Goal: Submit feedback/report problem

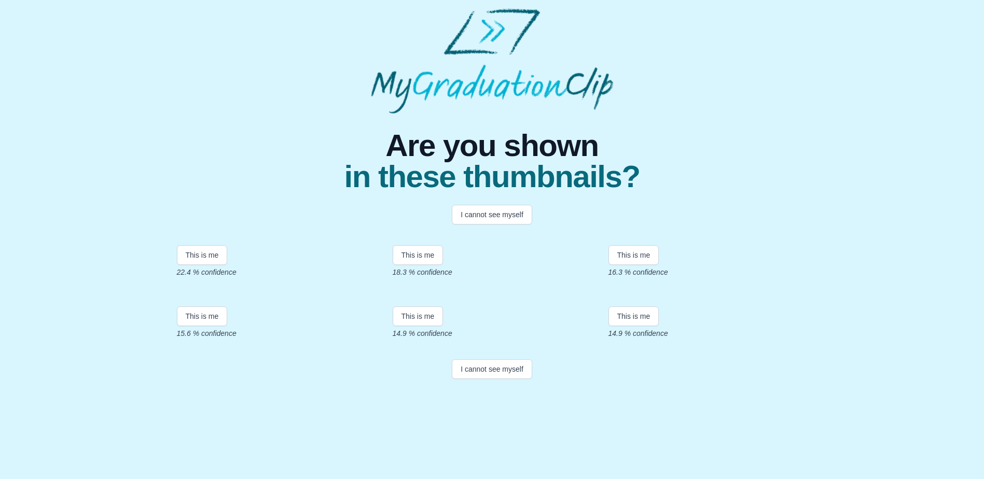
scroll to position [136, 0]
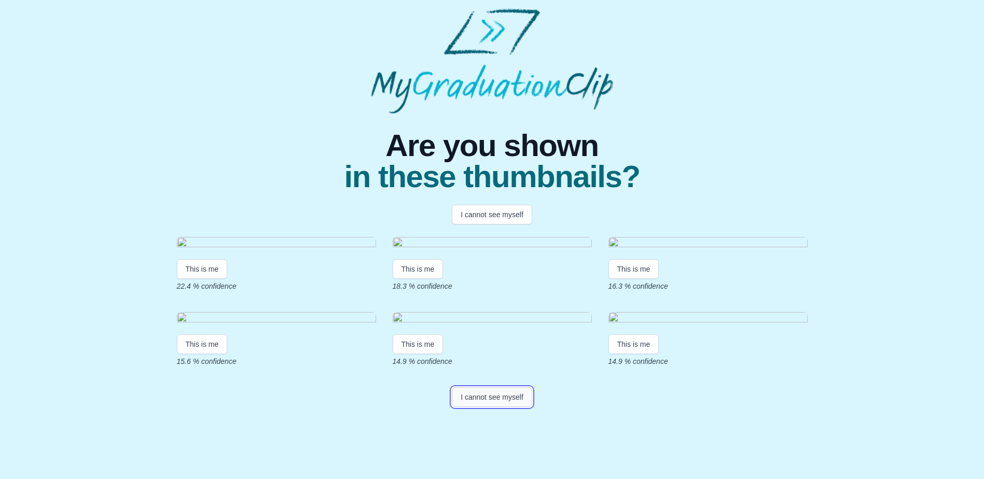
click at [505, 407] on button "I cannot see myself" at bounding box center [492, 397] width 80 height 20
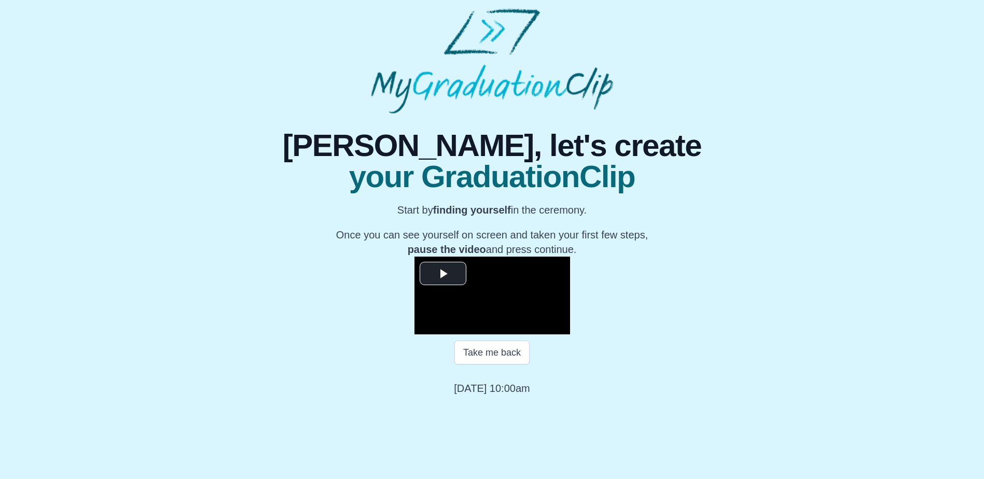
scroll to position [96, 0]
click at [443, 273] on span "Video Player" at bounding box center [443, 273] width 0 height 0
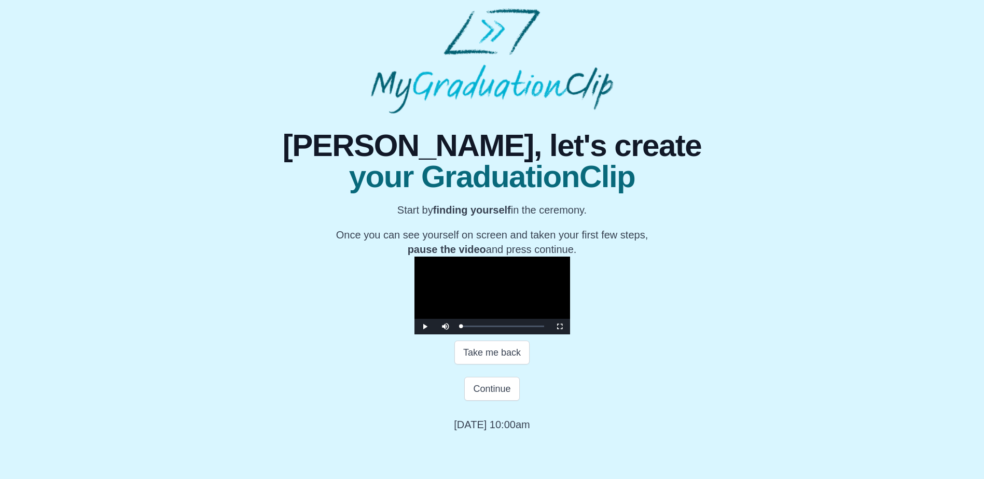
click at [414, 335] on video "Video Player" at bounding box center [492, 296] width 156 height 78
click at [461, 328] on div "00:00 Progress : 0%" at bounding box center [461, 326] width 0 height 3
click at [489, 401] on button "Continue" at bounding box center [491, 389] width 55 height 24
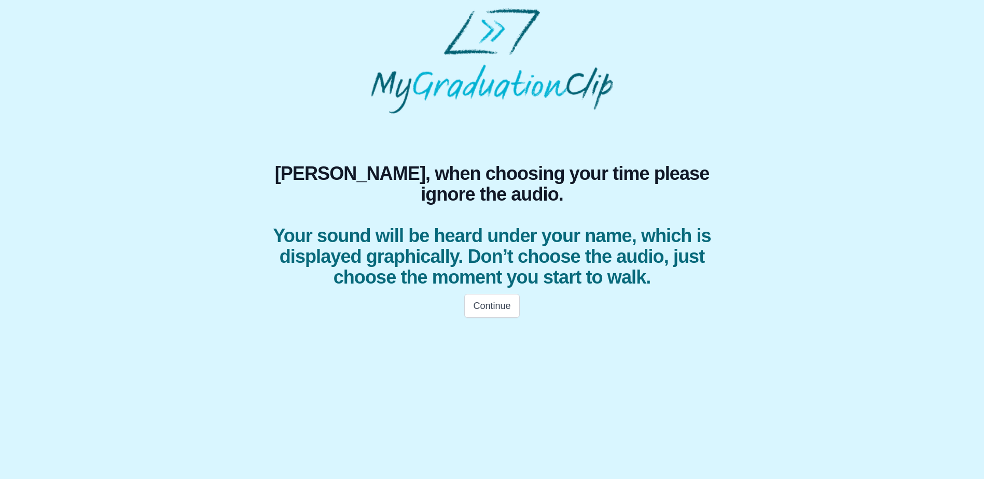
scroll to position [0, 0]
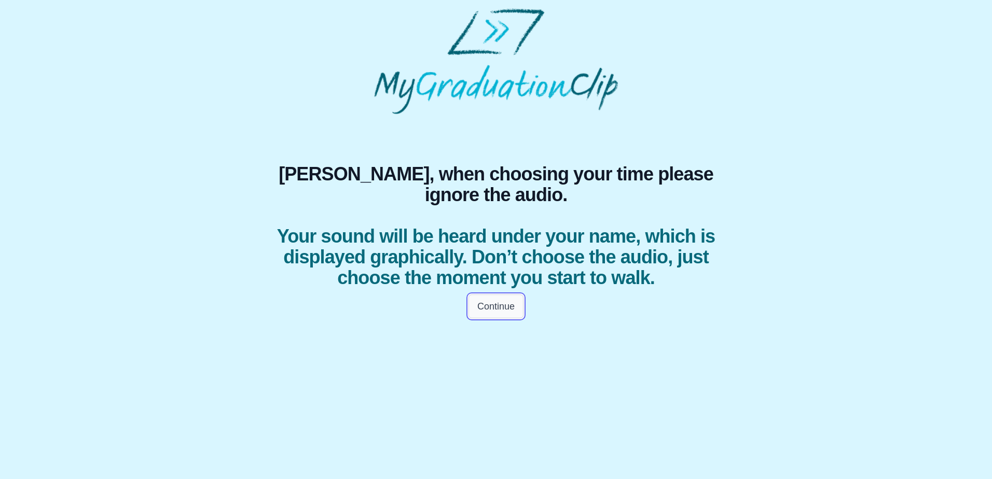
click at [490, 318] on button "Continue" at bounding box center [495, 307] width 55 height 24
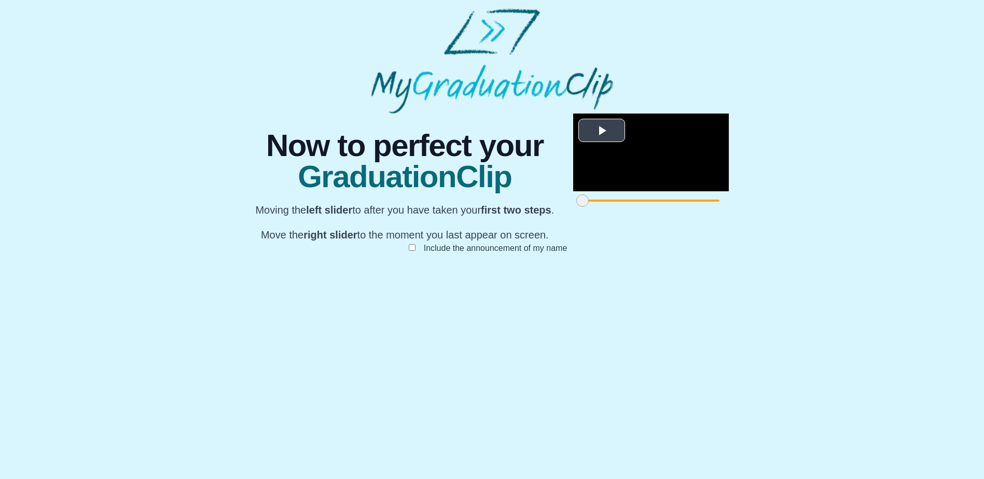
scroll to position [71, 0]
drag, startPoint x: 702, startPoint y: 428, endPoint x: 712, endPoint y: 428, distance: 9.9
click at [602, 130] on span "Video Player" at bounding box center [602, 130] width 0 height 0
drag, startPoint x: 703, startPoint y: 426, endPoint x: 692, endPoint y: 427, distance: 10.4
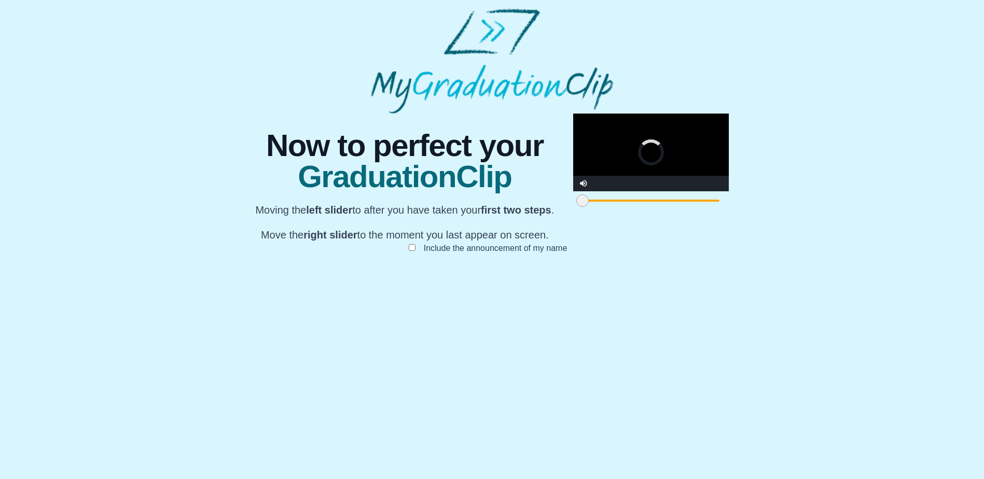
click at [990, 207] on span at bounding box center [996, 200] width 12 height 12
click at [573, 191] on video "Video Player" at bounding box center [651, 153] width 156 height 78
drag, startPoint x: 697, startPoint y: 433, endPoint x: 691, endPoint y: 431, distance: 5.9
click at [983, 207] on span at bounding box center [989, 200] width 12 height 12
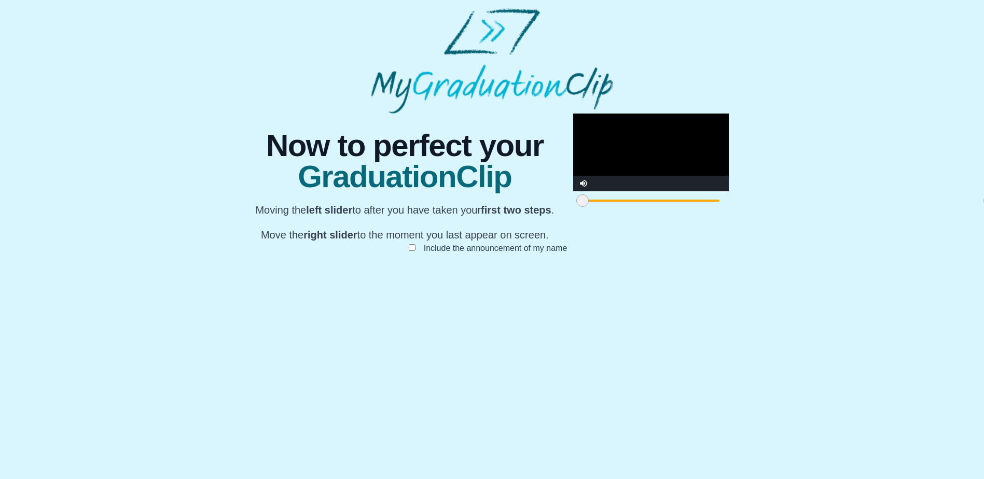
click at [573, 191] on video "Video Player" at bounding box center [651, 153] width 156 height 78
click at [983, 207] on span at bounding box center [989, 200] width 12 height 12
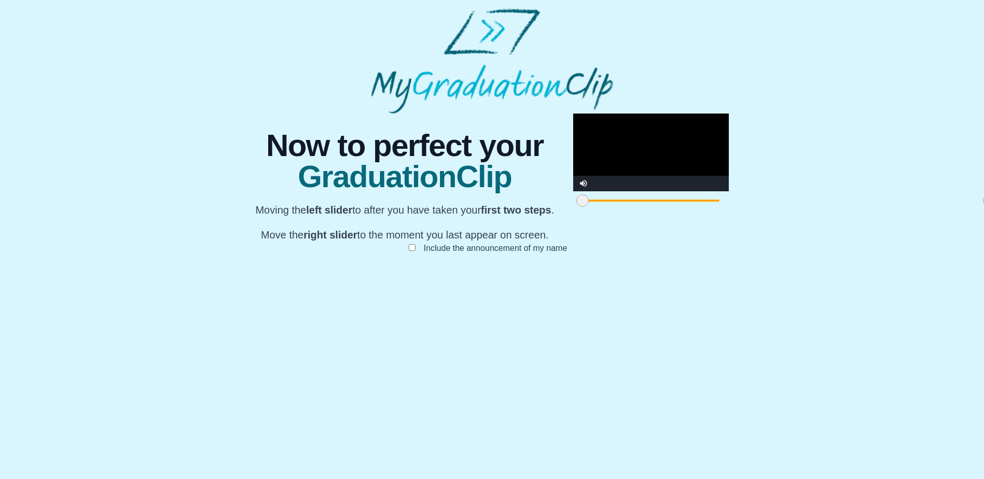
click at [927, 274] on div "**********" at bounding box center [491, 194] width 967 height 161
click at [983, 207] on span at bounding box center [989, 200] width 12 height 12
click at [488, 283] on html "**********" at bounding box center [492, 141] width 984 height 283
click at [576, 207] on span at bounding box center [582, 200] width 12 height 12
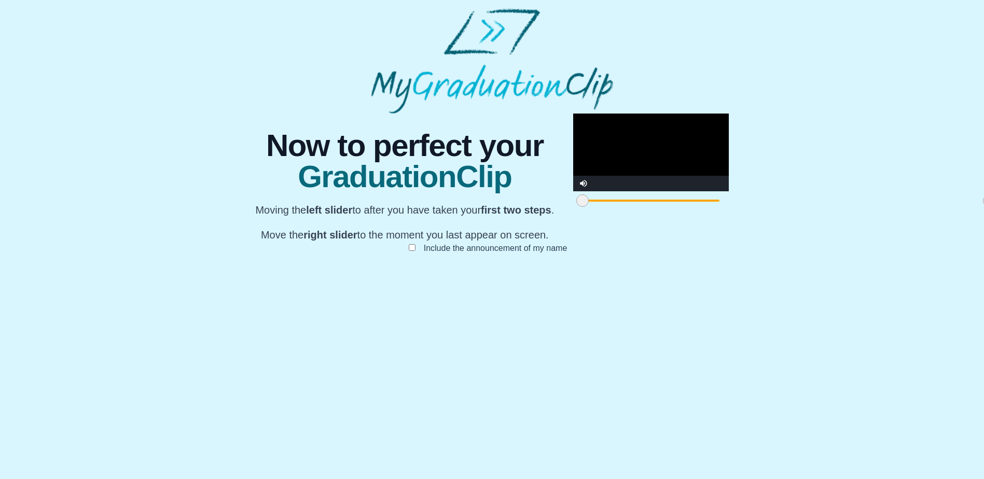
click at [576, 207] on span at bounding box center [582, 200] width 12 height 12
drag, startPoint x: 280, startPoint y: 432, endPoint x: 286, endPoint y: 432, distance: 6.2
click at [582, 207] on span at bounding box center [588, 200] width 12 height 12
click at [579, 210] on div at bounding box center [588, 200] width 19 height 19
click at [586, 207] on span at bounding box center [592, 200] width 12 height 12
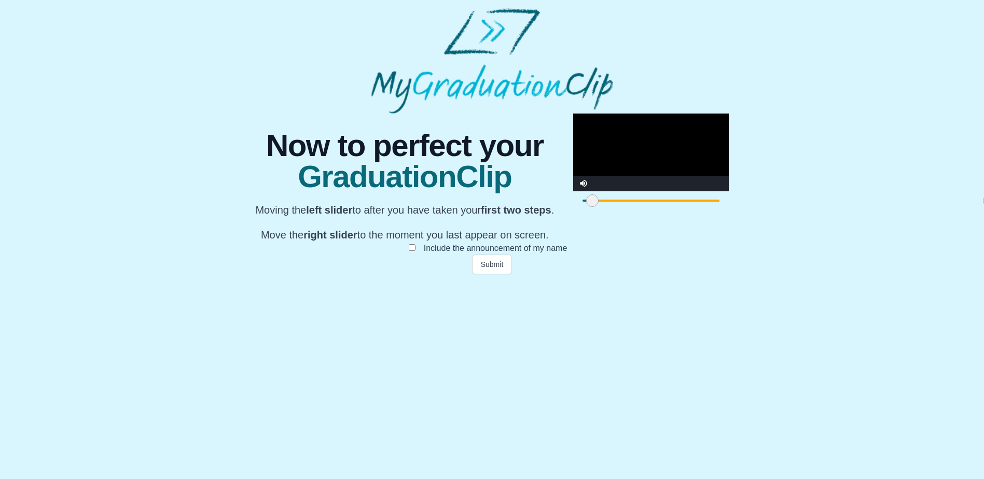
drag, startPoint x: 291, startPoint y: 431, endPoint x: 261, endPoint y: 431, distance: 29.6
click at [261, 274] on div "**********" at bounding box center [492, 194] width 492 height 161
drag, startPoint x: 686, startPoint y: 430, endPoint x: 733, endPoint y: 430, distance: 47.7
click at [733, 274] on div "**********" at bounding box center [492, 194] width 492 height 161
click at [576, 207] on span at bounding box center [582, 200] width 12 height 12
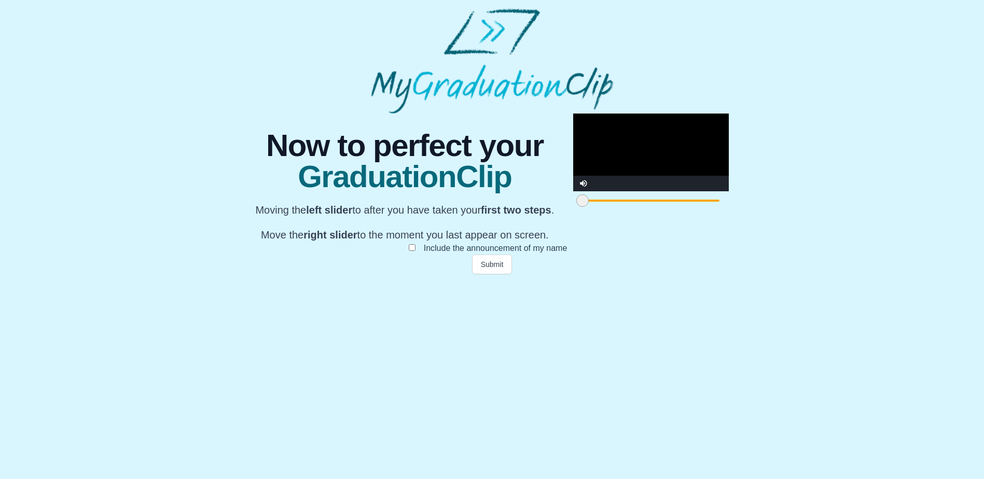
click at [573, 191] on video "Video Player" at bounding box center [651, 153] width 156 height 78
click at [576, 207] on span at bounding box center [582, 200] width 12 height 12
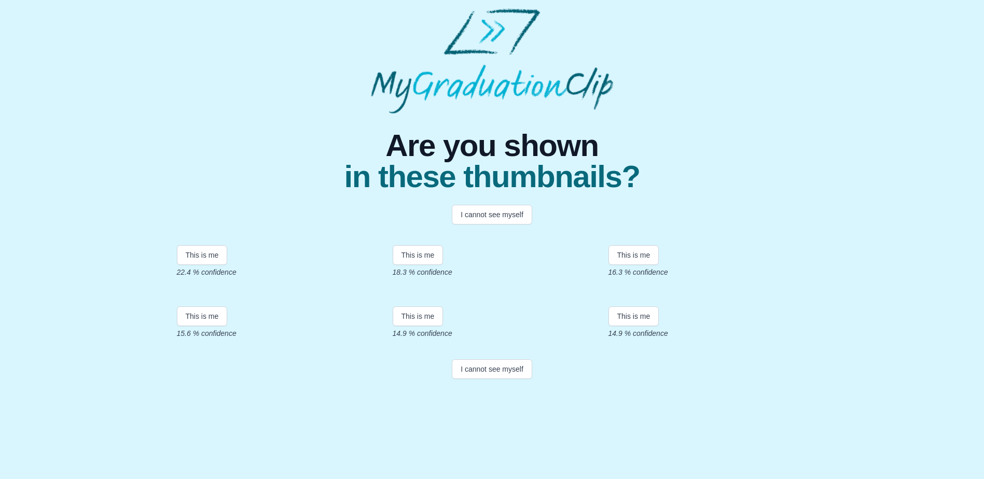
scroll to position [136, 0]
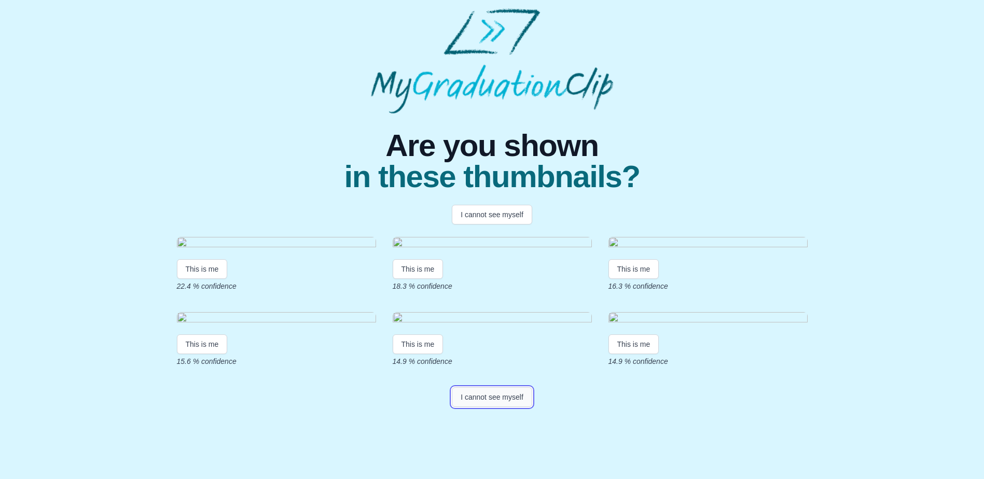
click at [502, 407] on button "I cannot see myself" at bounding box center [492, 397] width 80 height 20
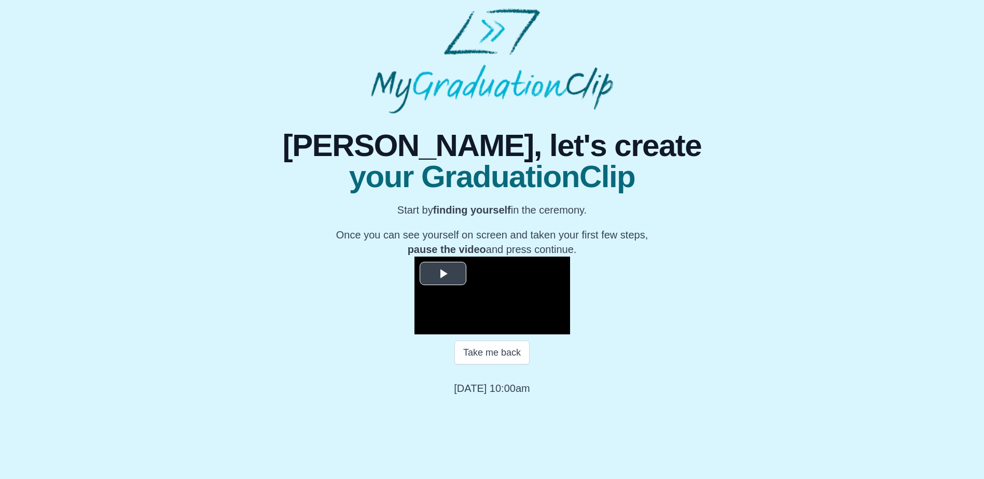
scroll to position [96, 0]
click at [443, 273] on span "Video Player" at bounding box center [443, 273] width 0 height 0
click at [425, 327] on span "Video Player" at bounding box center [425, 327] width 0 height 0
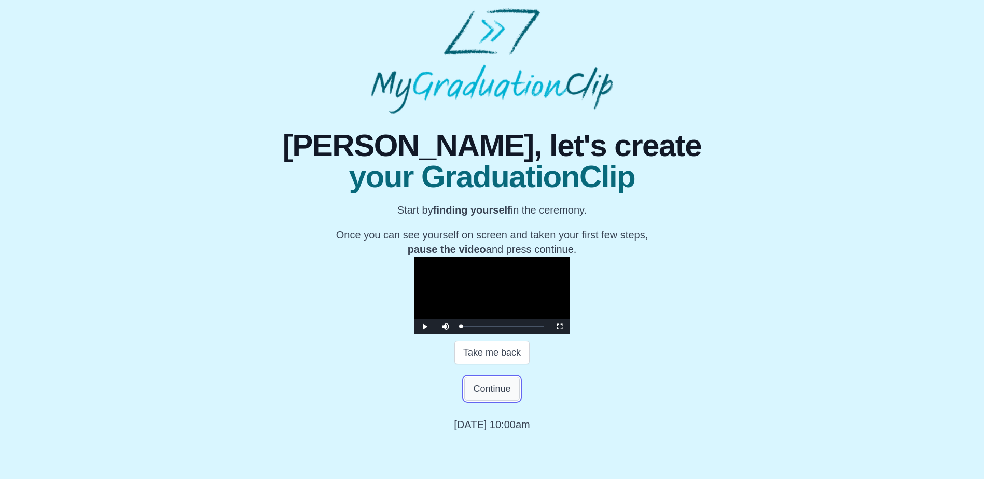
click at [507, 401] on button "Continue" at bounding box center [491, 389] width 55 height 24
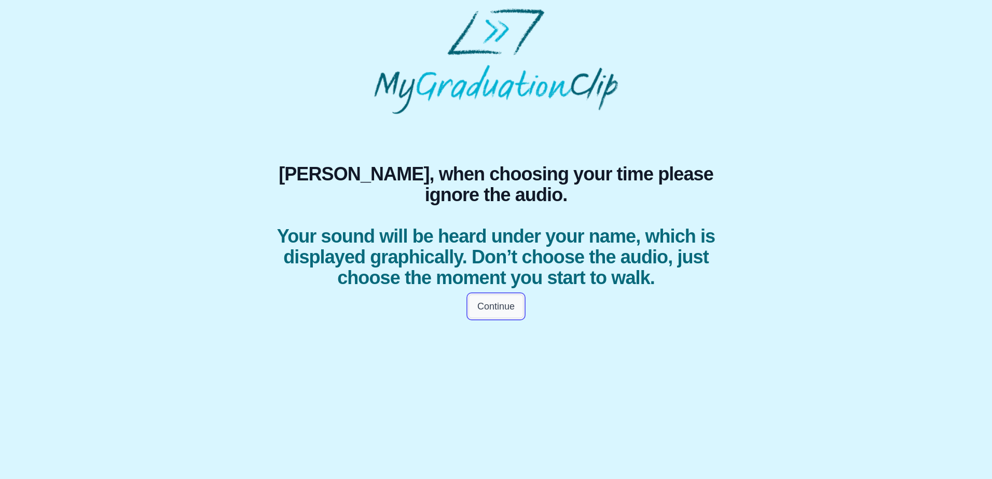
click at [508, 318] on button "Continue" at bounding box center [495, 307] width 55 height 24
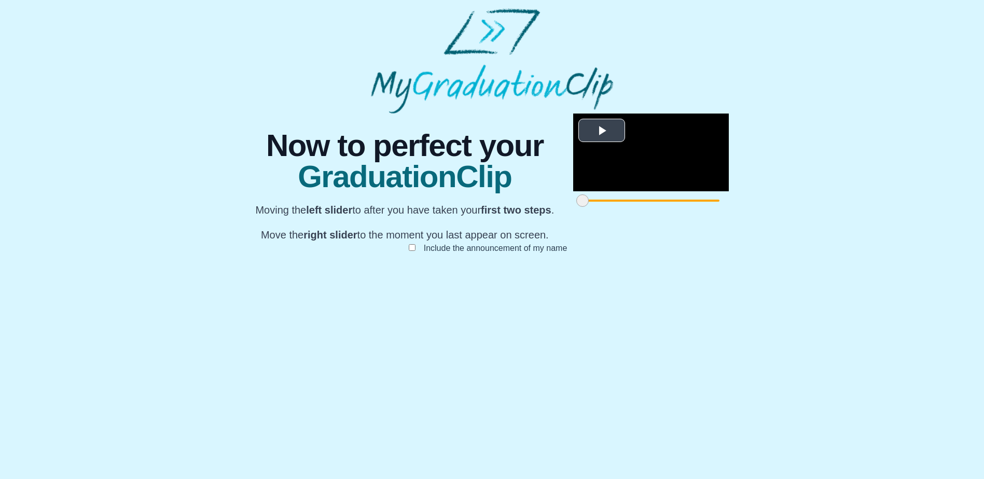
scroll to position [71, 0]
drag, startPoint x: 282, startPoint y: 430, endPoint x: 288, endPoint y: 432, distance: 6.6
click at [582, 207] on span at bounding box center [588, 200] width 12 height 12
drag, startPoint x: 288, startPoint y: 432, endPoint x: 265, endPoint y: 410, distance: 31.9
click at [268, 274] on div "**********" at bounding box center [492, 194] width 492 height 161
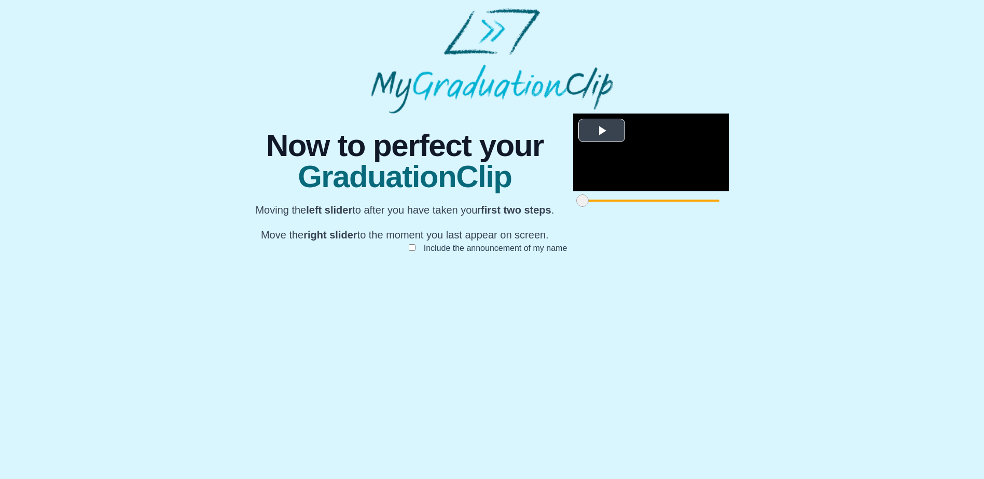
click at [602, 130] on span "Video Player" at bounding box center [602, 130] width 0 height 0
click at [573, 186] on video "Video Player" at bounding box center [651, 153] width 156 height 78
click at [573, 191] on video "Video Player" at bounding box center [651, 153] width 156 height 78
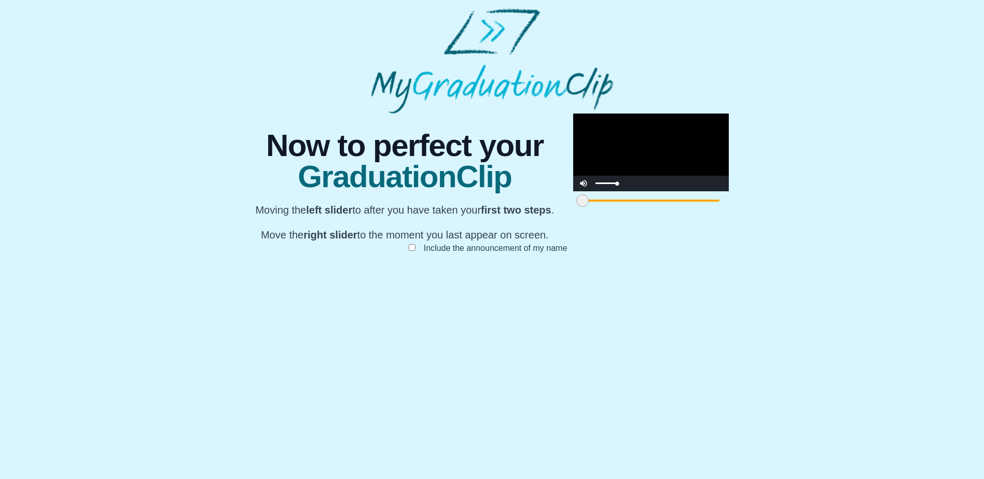
drag, startPoint x: 318, startPoint y: 411, endPoint x: 289, endPoint y: 410, distance: 29.6
click at [573, 191] on div "Mute / Stream Type LIVE Chapters Chapters Descriptions descriptions off , selec…" at bounding box center [651, 184] width 156 height 16
drag, startPoint x: 310, startPoint y: 411, endPoint x: 267, endPoint y: 413, distance: 42.6
click at [267, 274] on div "**********" at bounding box center [492, 194] width 492 height 161
click at [573, 191] on video "Video Player" at bounding box center [651, 153] width 156 height 78
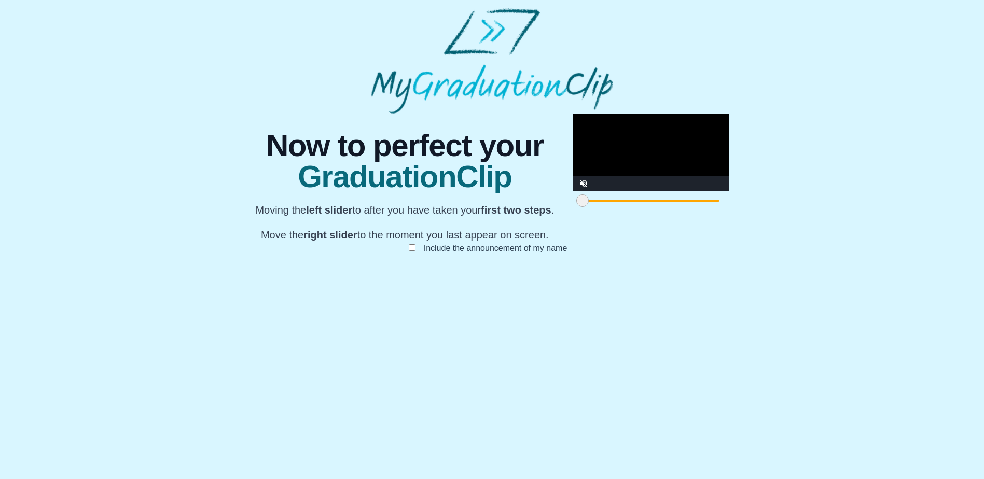
click at [573, 191] on video "Video Player" at bounding box center [651, 153] width 156 height 78
click at [576, 207] on span at bounding box center [582, 200] width 12 height 12
click at [583, 176] on span "Video Player" at bounding box center [583, 176] width 0 height 0
drag, startPoint x: 311, startPoint y: 410, endPoint x: 289, endPoint y: 412, distance: 21.9
click at [573, 191] on div "Unmute" at bounding box center [596, 184] width 47 height 16
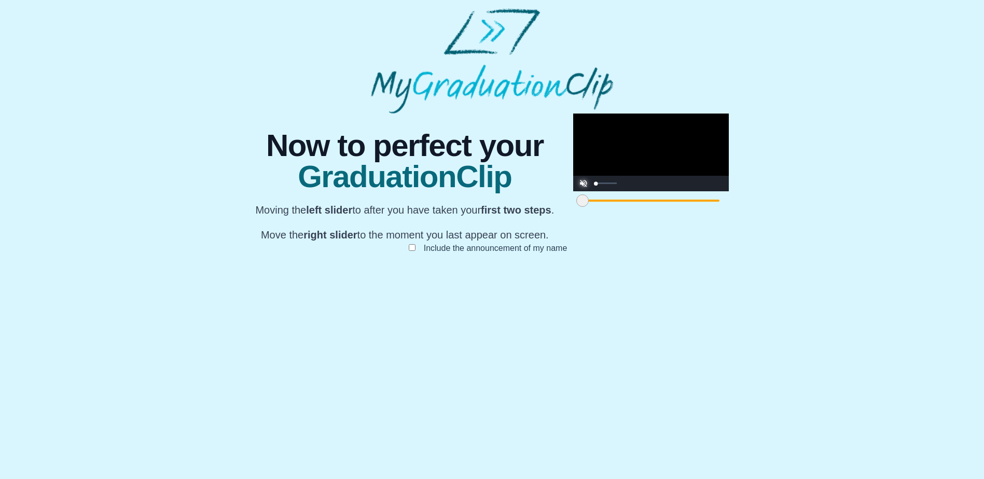
click at [583, 176] on span "Video Player" at bounding box center [583, 176] width 0 height 0
click at [576, 207] on span at bounding box center [582, 200] width 12 height 12
click at [573, 191] on video "Video Player" at bounding box center [651, 153] width 156 height 78
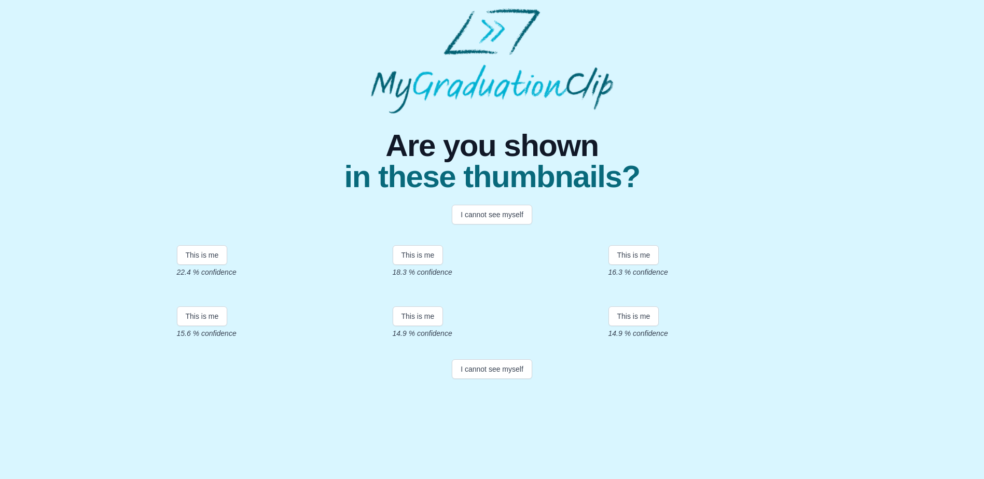
scroll to position [136, 0]
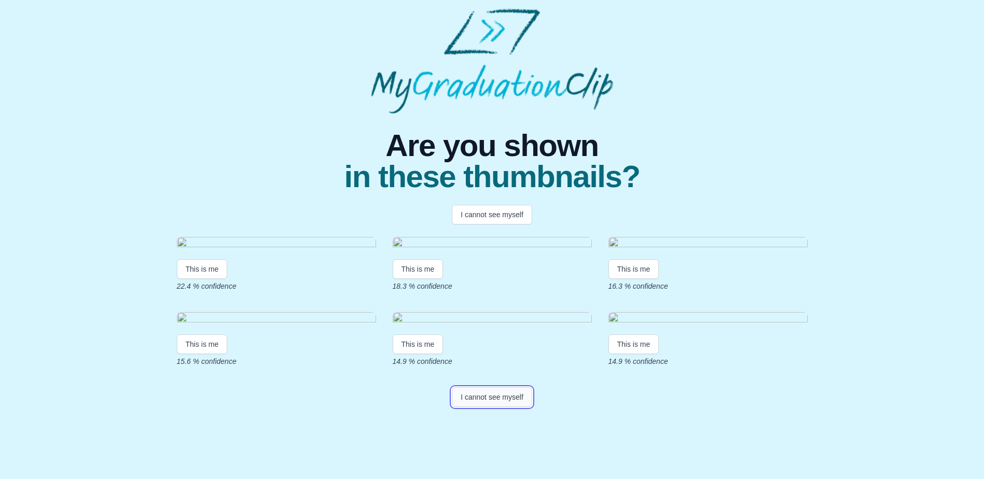
click at [498, 407] on button "I cannot see myself" at bounding box center [492, 397] width 80 height 20
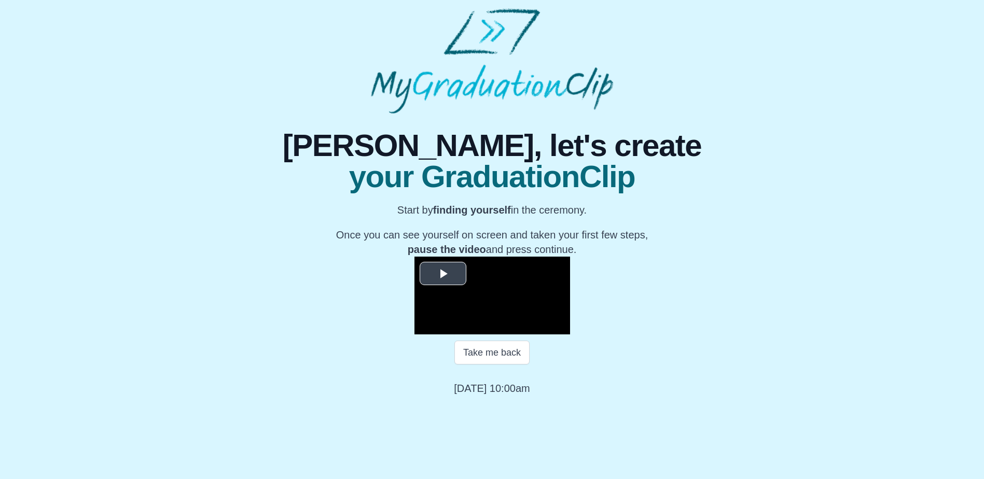
scroll to position [96, 0]
click at [443, 273] on span "Video Player" at bounding box center [443, 273] width 0 height 0
click at [425, 327] on span "Video Player" at bounding box center [425, 327] width 0 height 0
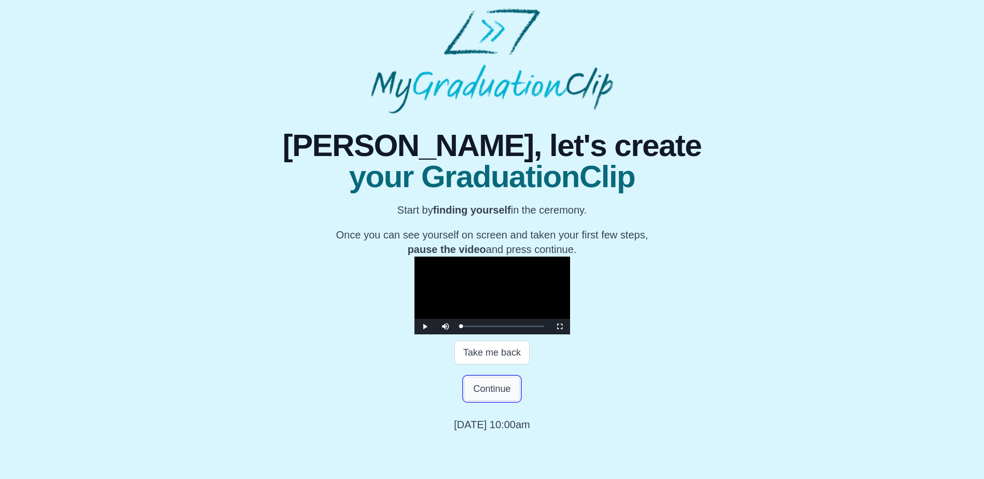
click at [497, 401] on button "Continue" at bounding box center [491, 389] width 55 height 24
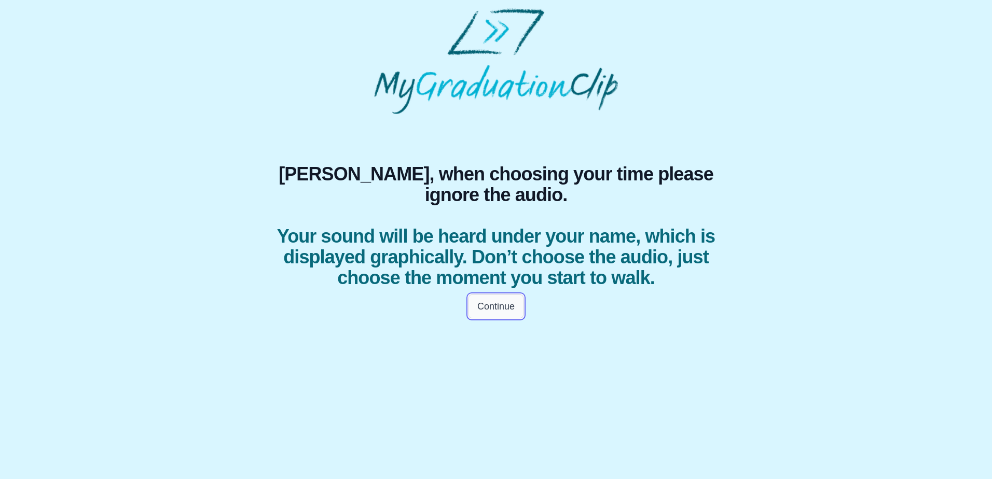
click at [497, 318] on button "Continue" at bounding box center [495, 307] width 55 height 24
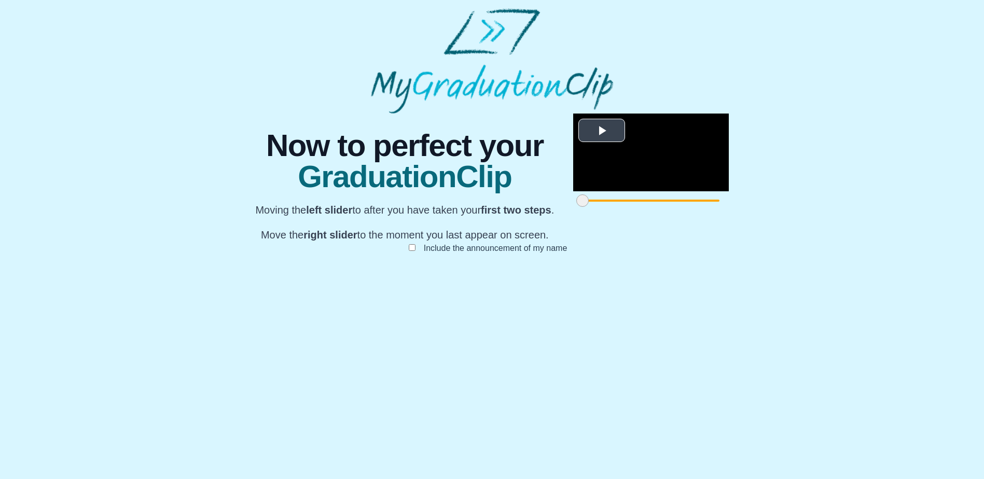
scroll to position [71, 0]
drag, startPoint x: 282, startPoint y: 429, endPoint x: 290, endPoint y: 430, distance: 7.8
click at [584, 207] on span at bounding box center [590, 200] width 12 height 12
drag, startPoint x: 290, startPoint y: 430, endPoint x: 277, endPoint y: 429, distance: 12.5
click at [576, 207] on span at bounding box center [582, 200] width 12 height 12
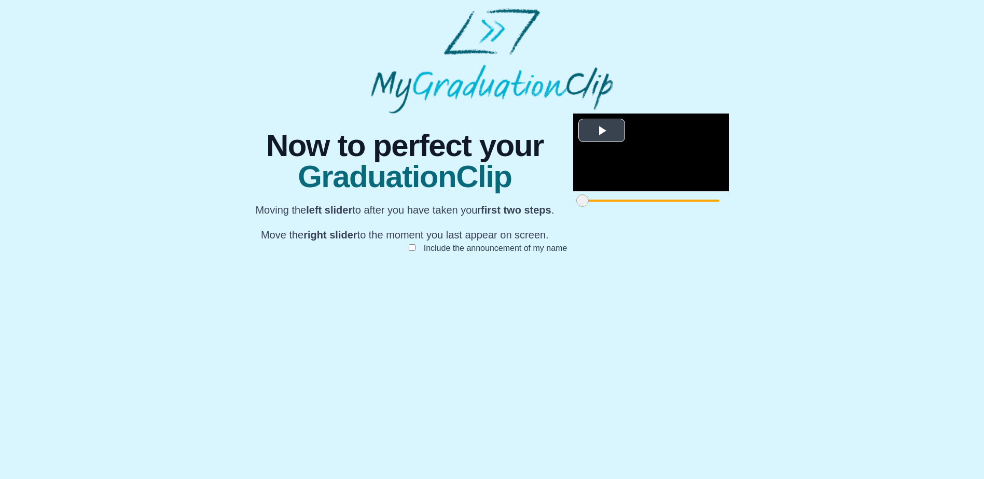
click at [602, 130] on span "Video Player" at bounding box center [602, 130] width 0 height 0
click at [573, 191] on video "Video Player" at bounding box center [651, 153] width 156 height 78
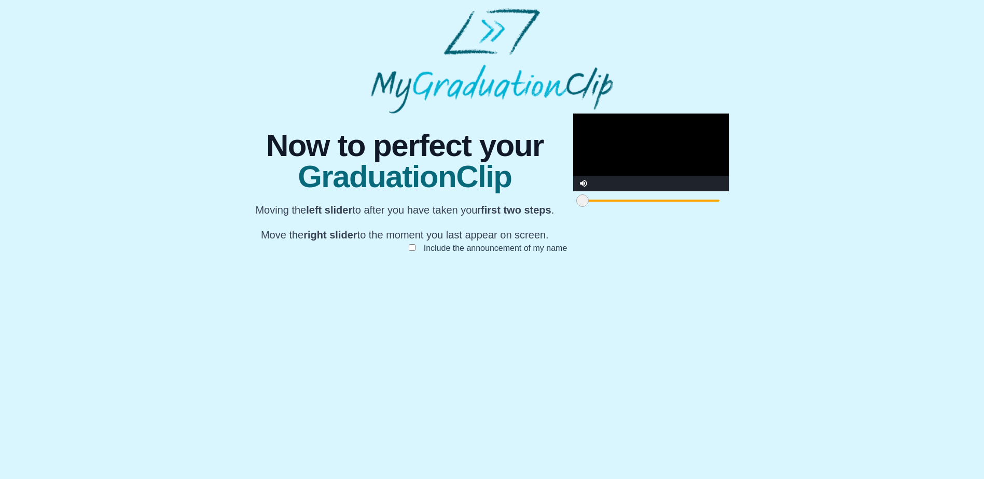
click at [573, 191] on video "Video Player" at bounding box center [651, 153] width 156 height 78
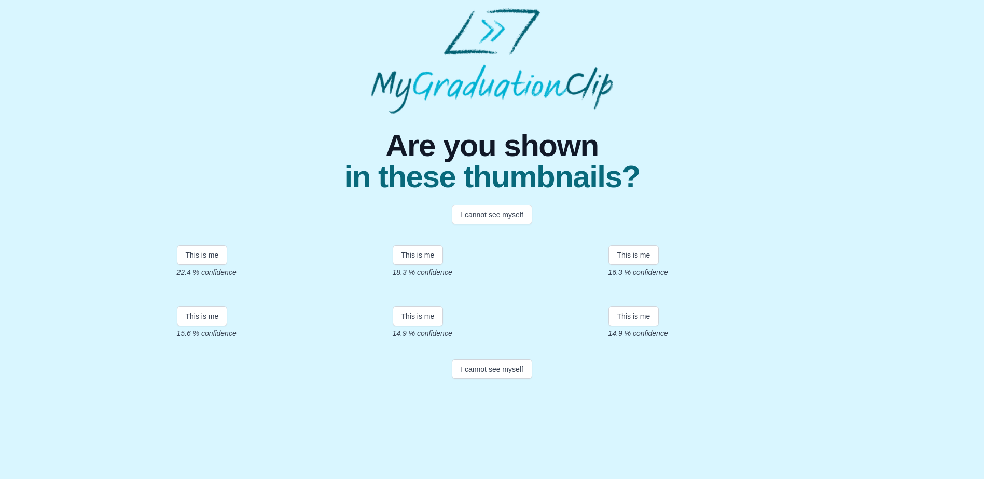
scroll to position [136, 0]
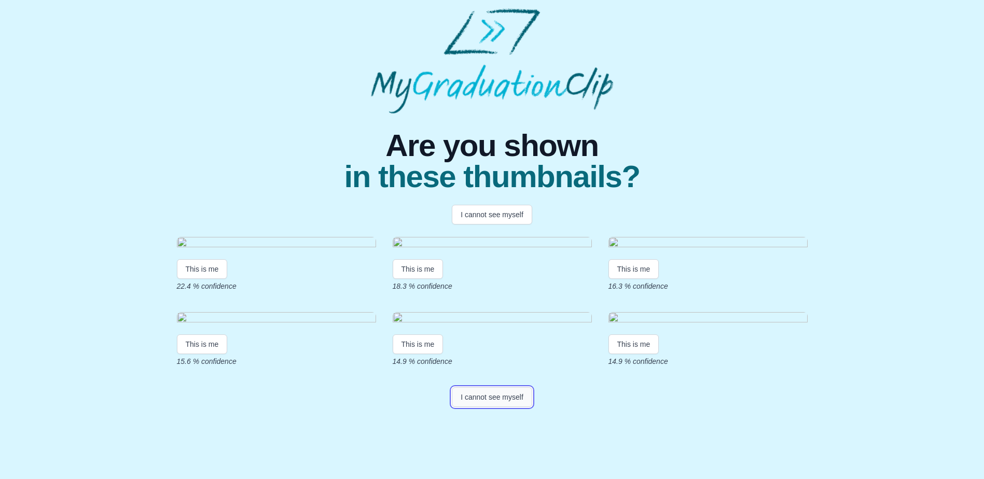
click at [506, 407] on button "I cannot see myself" at bounding box center [492, 397] width 80 height 20
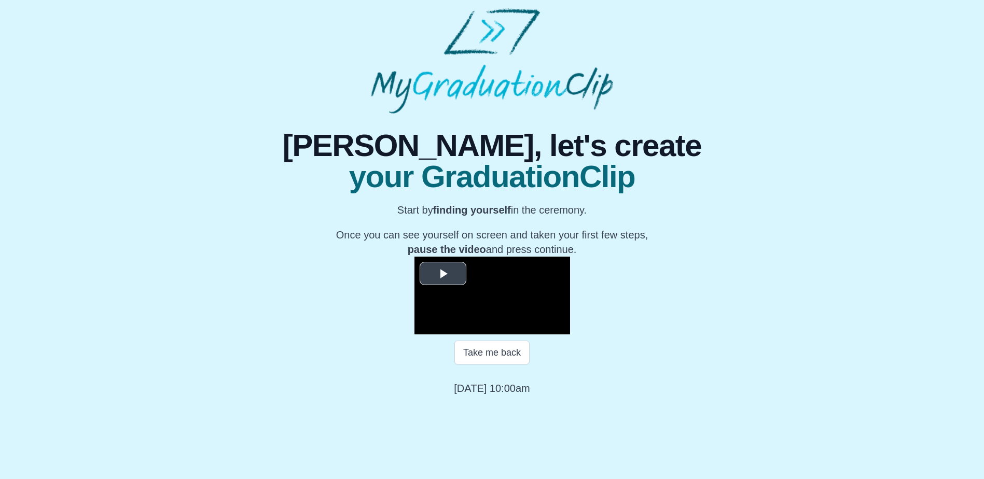
scroll to position [96, 0]
click at [443, 273] on span "Video Player" at bounding box center [443, 273] width 0 height 0
click at [425, 327] on span "Video Player" at bounding box center [425, 327] width 0 height 0
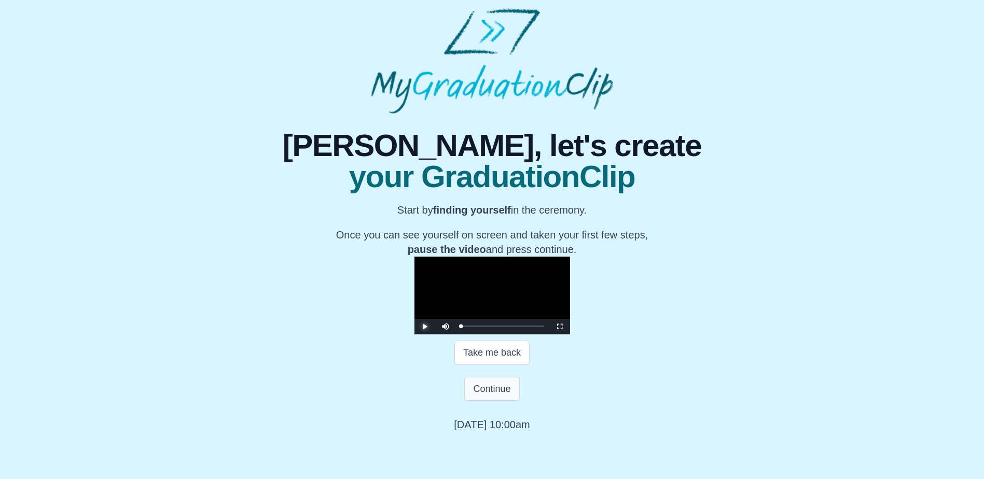
scroll to position [132, 0]
click at [497, 401] on button "Continue" at bounding box center [491, 389] width 55 height 24
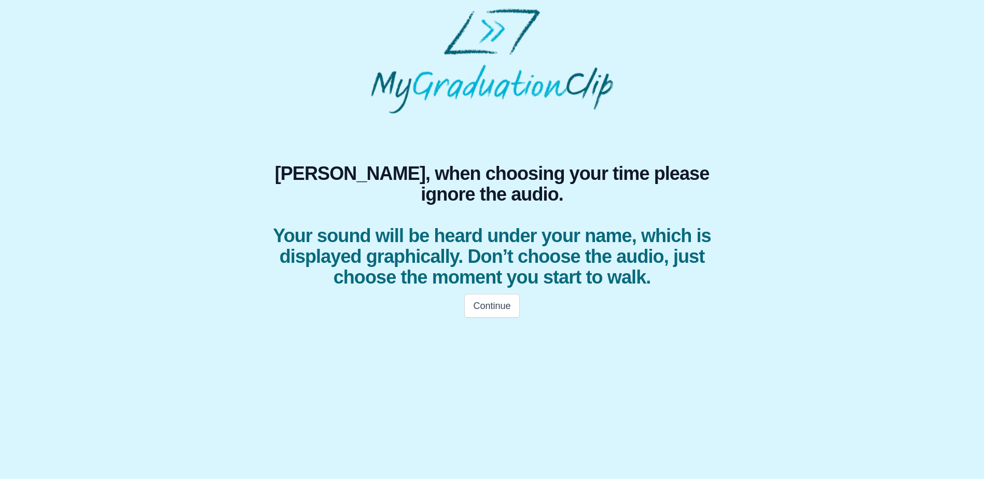
scroll to position [0, 0]
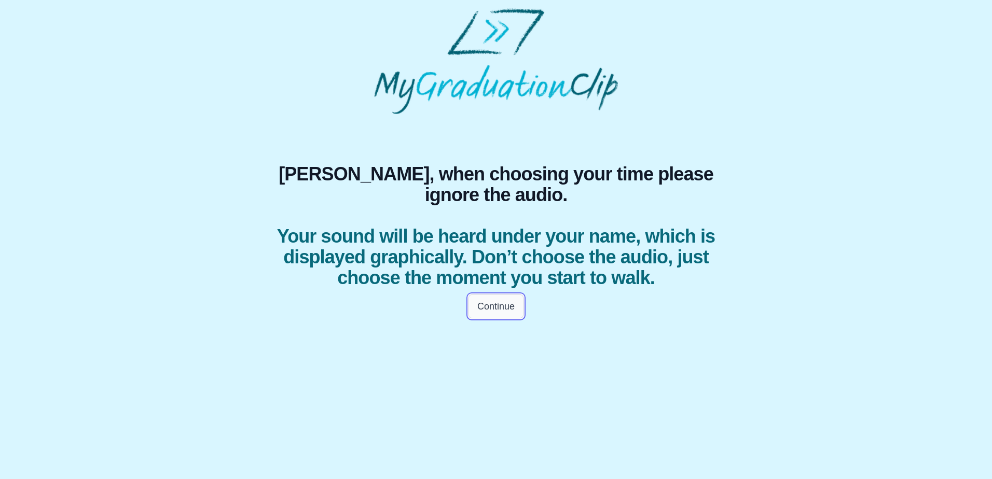
click at [495, 318] on button "Continue" at bounding box center [495, 307] width 55 height 24
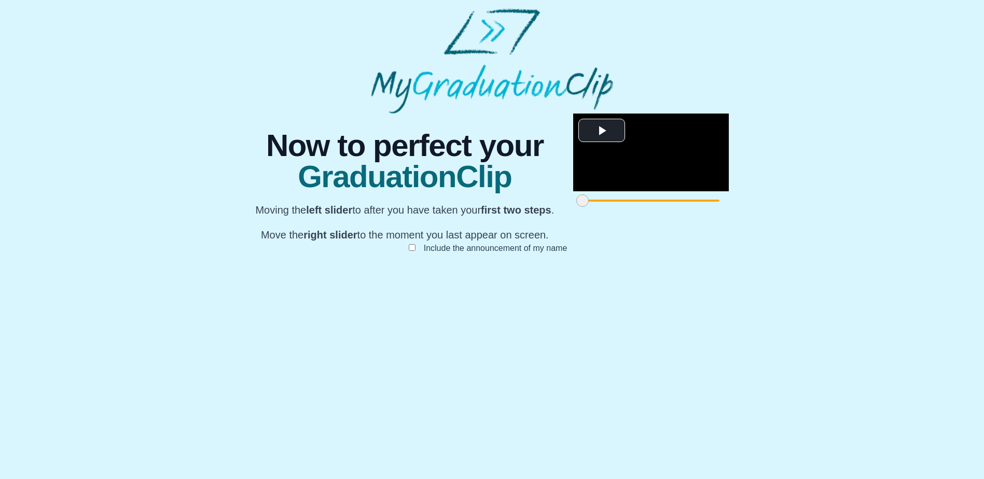
scroll to position [71, 0]
drag, startPoint x: 703, startPoint y: 433, endPoint x: 698, endPoint y: 430, distance: 6.3
click at [991, 207] on span at bounding box center [1000, 200] width 12 height 12
drag, startPoint x: 281, startPoint y: 431, endPoint x: 289, endPoint y: 429, distance: 8.6
click at [585, 207] on span at bounding box center [591, 200] width 12 height 12
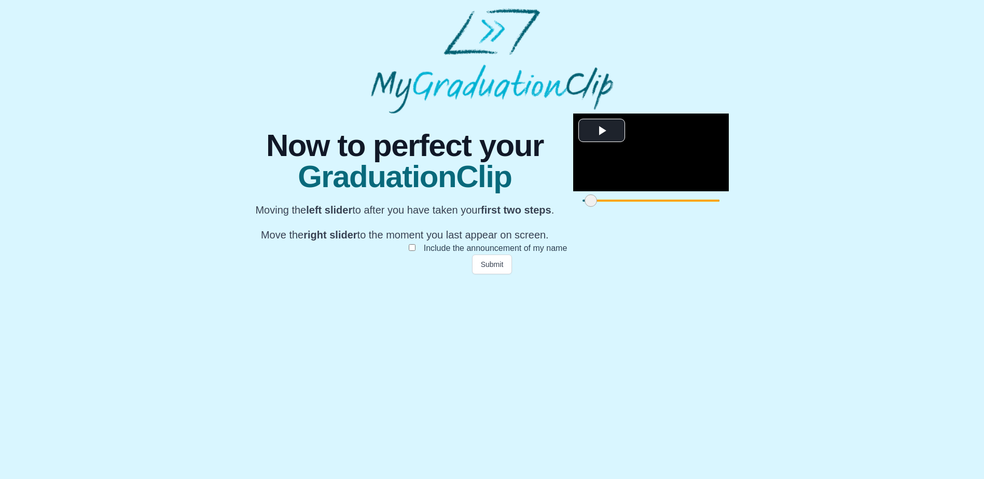
click at [991, 207] on span at bounding box center [1000, 200] width 12 height 12
click at [991, 207] on span at bounding box center [999, 200] width 12 height 12
click at [501, 274] on button "Submit" at bounding box center [492, 265] width 40 height 20
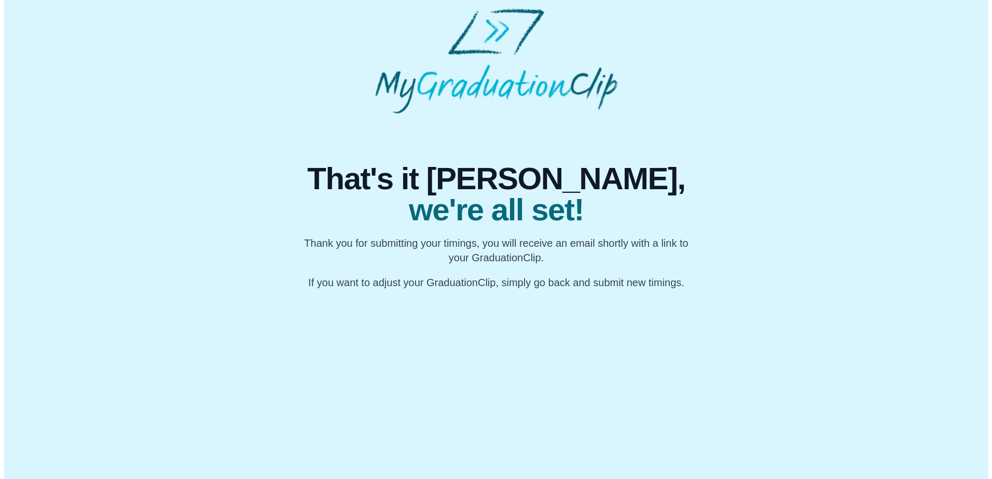
scroll to position [0, 0]
